Goal: Task Accomplishment & Management: Use online tool/utility

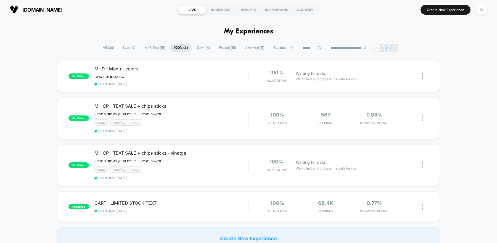
click at [256, 33] on h1 "My Experiences" at bounding box center [248, 32] width 49 height 8
click at [40, 8] on span "[DOMAIN_NAME]" at bounding box center [42, 10] width 40 height 6
click at [154, 44] on span "A/B Test ( 15 )" at bounding box center [155, 47] width 29 height 7
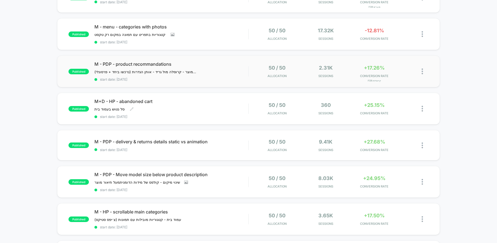
scroll to position [147, 0]
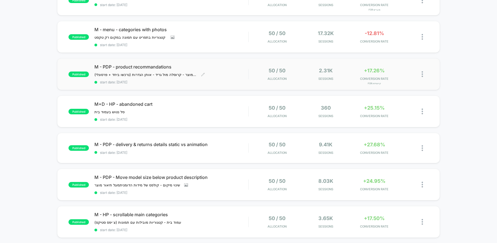
click at [246, 79] on div "M - PDP - product recommandations ניסוי על תצוגת המלצות בעמוד מוצר - קרוסלה מול…" at bounding box center [171, 74] width 154 height 20
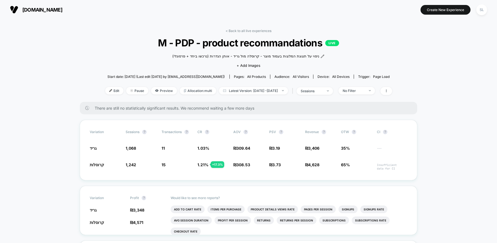
click at [35, 10] on span "[DOMAIN_NAME]" at bounding box center [42, 10] width 40 height 6
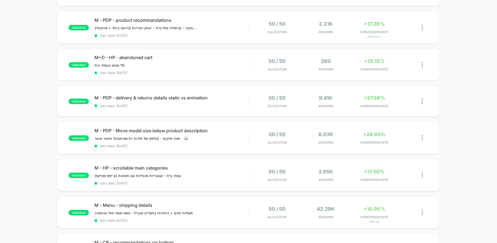
scroll to position [213, 0]
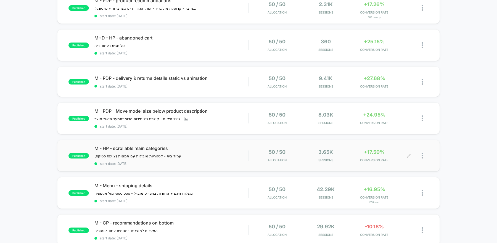
click at [422, 156] on div at bounding box center [425, 155] width 7 height 13
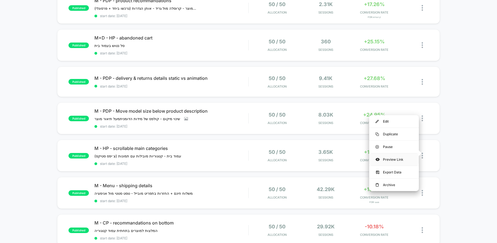
click at [396, 159] on div "Preview Link" at bounding box center [394, 159] width 50 height 12
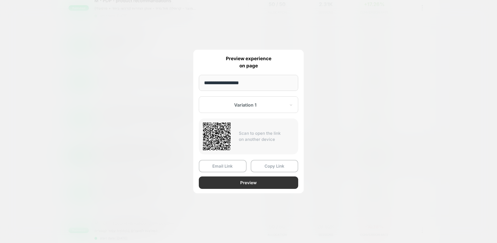
click at [242, 180] on button "Preview" at bounding box center [248, 183] width 99 height 12
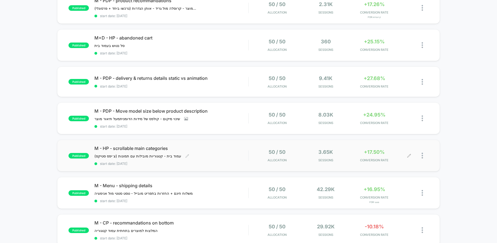
click at [232, 162] on span "start date: [DATE]" at bounding box center [171, 164] width 154 height 4
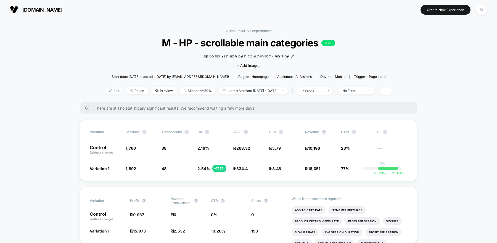
click at [107, 90] on span "Edit" at bounding box center [114, 90] width 18 height 7
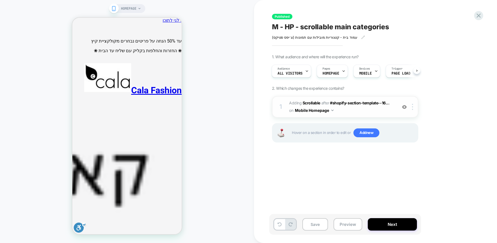
click at [404, 107] on img at bounding box center [404, 107] width 5 height 5
click at [406, 108] on img at bounding box center [404, 107] width 5 height 5
click at [355, 114] on span "#_loomi_addon_1754298068851 Adding Scrollable AFTER #shopify-section-template--…" at bounding box center [341, 106] width 105 height 15
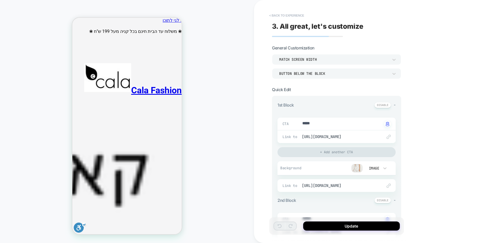
click at [288, 14] on button "< Back to experience" at bounding box center [287, 15] width 40 height 9
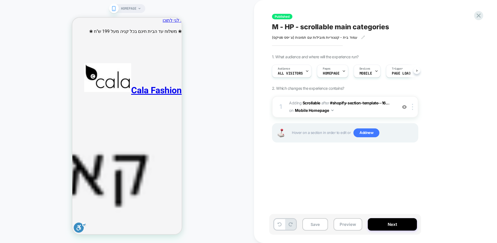
scroll to position [0, 0]
click at [412, 105] on div at bounding box center [413, 107] width 9 height 6
click at [413, 109] on img at bounding box center [412, 107] width 1 height 6
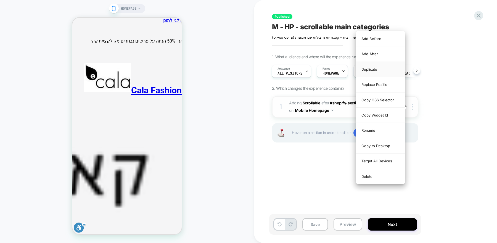
click at [377, 71] on div "Duplicate" at bounding box center [380, 69] width 49 height 15
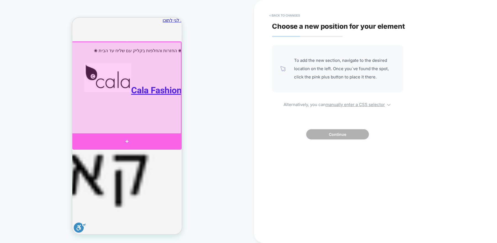
click at [150, 136] on div at bounding box center [126, 141] width 109 height 16
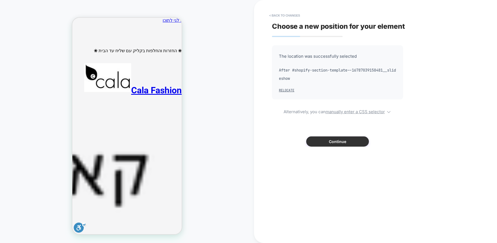
click at [351, 141] on button "Continue" at bounding box center [337, 141] width 63 height 10
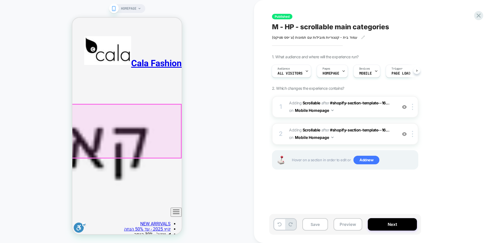
scroll to position [0, -75]
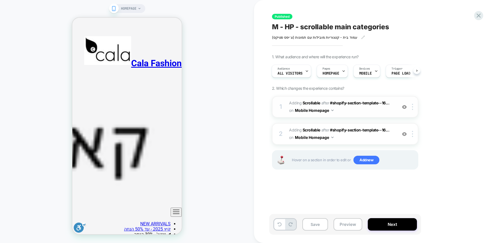
click at [405, 107] on img at bounding box center [404, 107] width 5 height 5
click at [384, 226] on button "Next" at bounding box center [392, 224] width 49 height 12
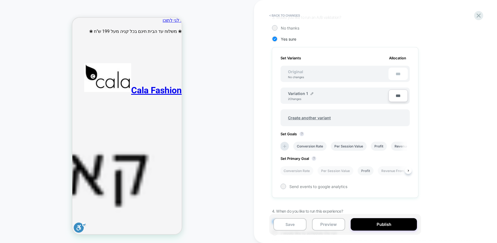
scroll to position [0, 0]
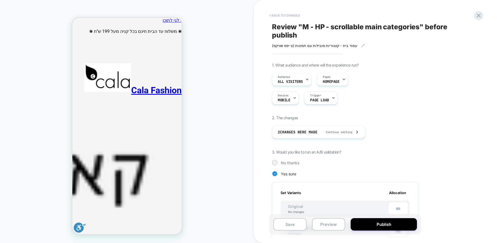
click at [281, 14] on button "< Back to changes" at bounding box center [285, 15] width 36 height 9
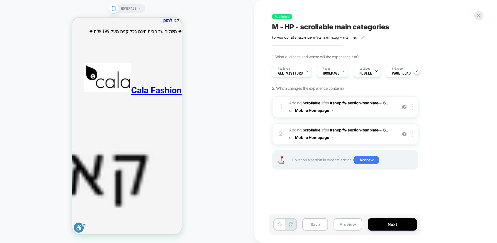
scroll to position [0, 0]
click at [391, 131] on span "#_loomi_addon_1755677561558 Adding Scrollable AFTER #shopify-section-template--…" at bounding box center [341, 134] width 105 height 15
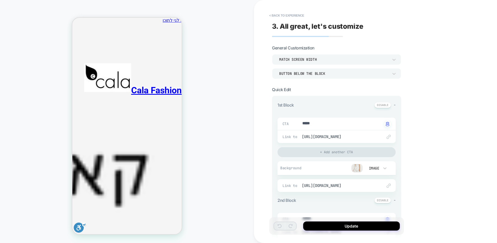
scroll to position [23, 0]
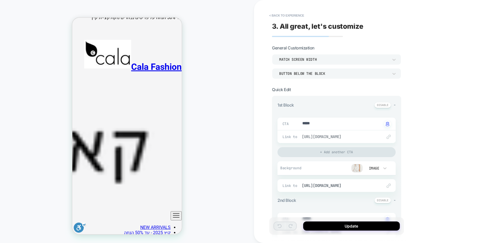
click at [339, 136] on span "[URL][DOMAIN_NAME]" at bounding box center [339, 136] width 75 height 5
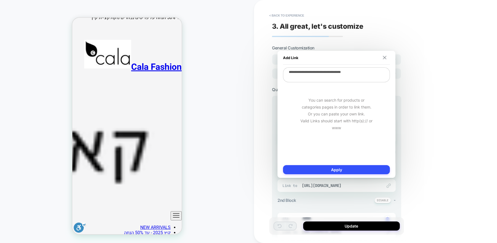
click at [385, 57] on img at bounding box center [385, 58] width 4 height 4
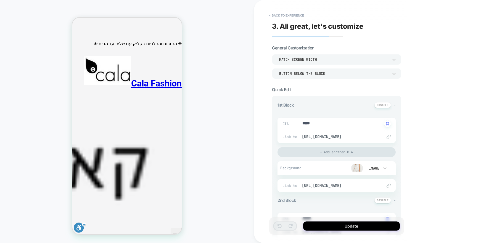
scroll to position [0, 0]
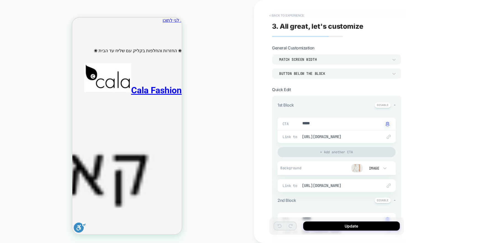
click at [278, 15] on button "< Back to experience" at bounding box center [287, 15] width 40 height 9
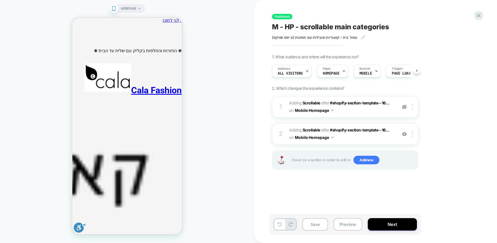
scroll to position [0, 0]
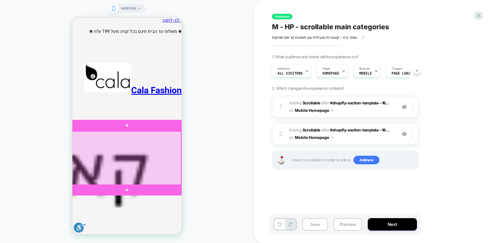
click at [158, 152] on div at bounding box center [126, 158] width 109 height 54
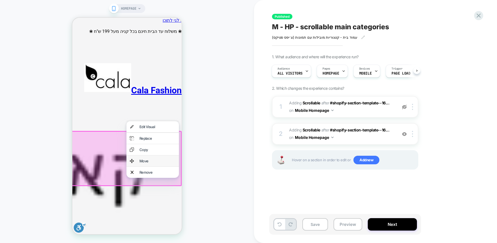
click at [155, 163] on div "Move" at bounding box center [158, 161] width 36 height 4
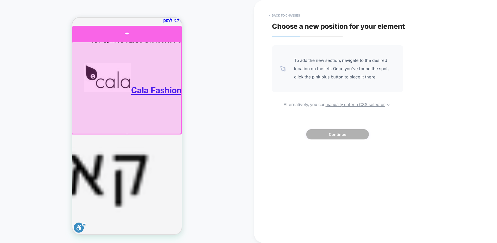
click at [142, 37] on div at bounding box center [126, 34] width 109 height 16
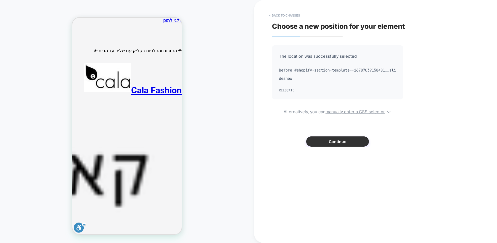
click at [344, 141] on button "Continue" at bounding box center [337, 141] width 63 height 10
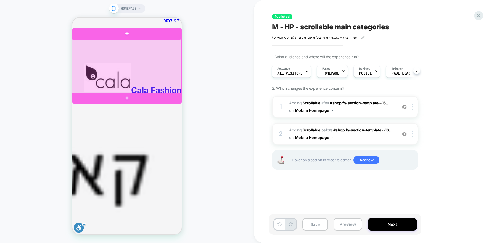
click at [170, 74] on div at bounding box center [126, 67] width 109 height 54
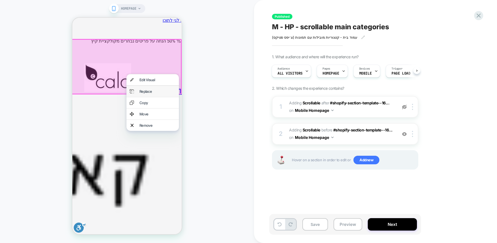
click at [165, 93] on div "Replace" at bounding box center [158, 91] width 36 height 4
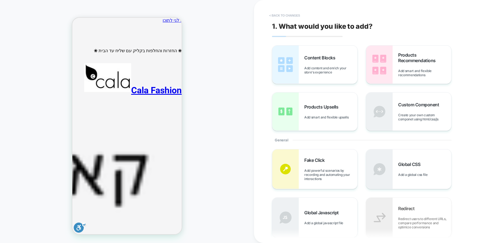
click at [280, 14] on button "< Back to changes" at bounding box center [285, 15] width 36 height 9
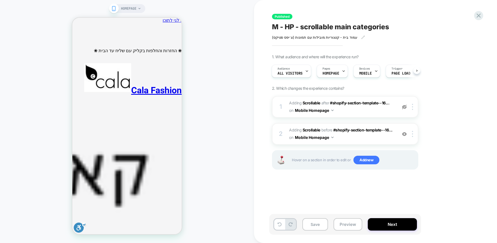
click at [386, 136] on span "#_loomi_addon_1755677561558 Adding Scrollable BEFORE #shopify-section-template-…" at bounding box center [341, 134] width 105 height 15
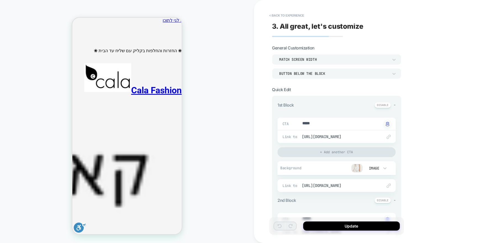
type textarea "*"
click at [277, 14] on button "< Back to experience" at bounding box center [287, 15] width 40 height 9
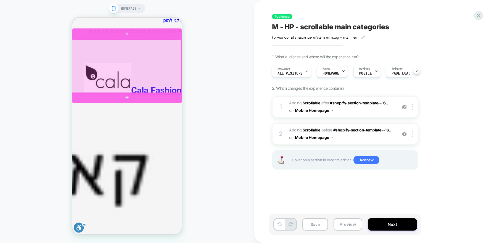
click at [172, 59] on div at bounding box center [126, 67] width 109 height 54
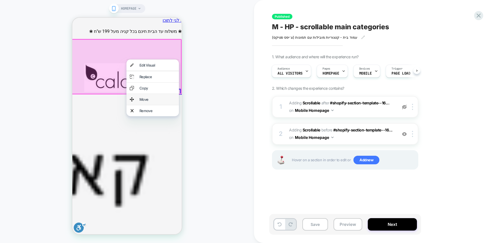
click at [153, 102] on div "Move" at bounding box center [158, 99] width 36 height 4
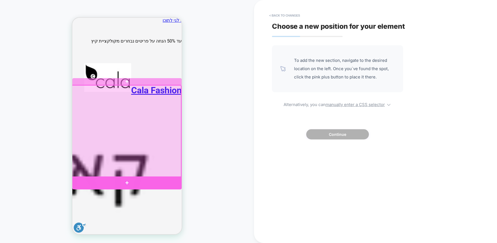
click at [146, 178] on div at bounding box center [126, 183] width 109 height 13
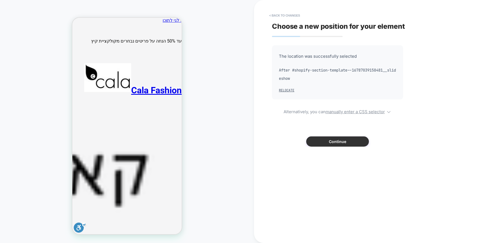
click at [342, 137] on button "Continue" at bounding box center [337, 141] width 63 height 10
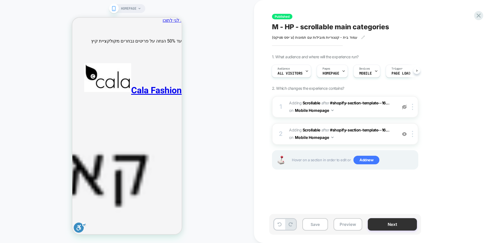
click at [383, 225] on button "Next" at bounding box center [392, 224] width 49 height 12
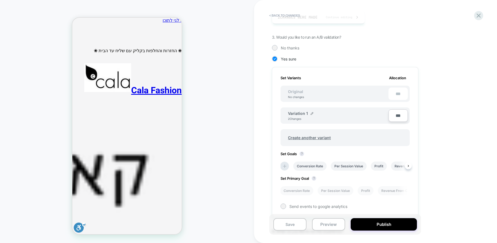
scroll to position [111, 0]
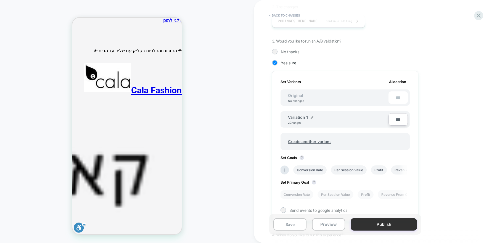
click at [378, 224] on button "Publish" at bounding box center [384, 224] width 66 height 12
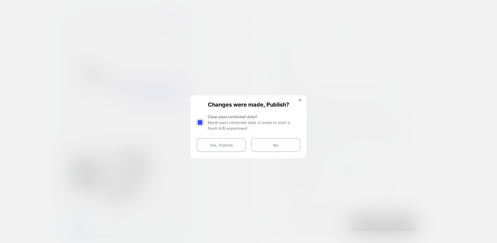
click at [200, 122] on div at bounding box center [200, 122] width 7 height 7
click at [224, 147] on button "Yes, Publish" at bounding box center [221, 145] width 49 height 14
